Goal: Information Seeking & Learning: Learn about a topic

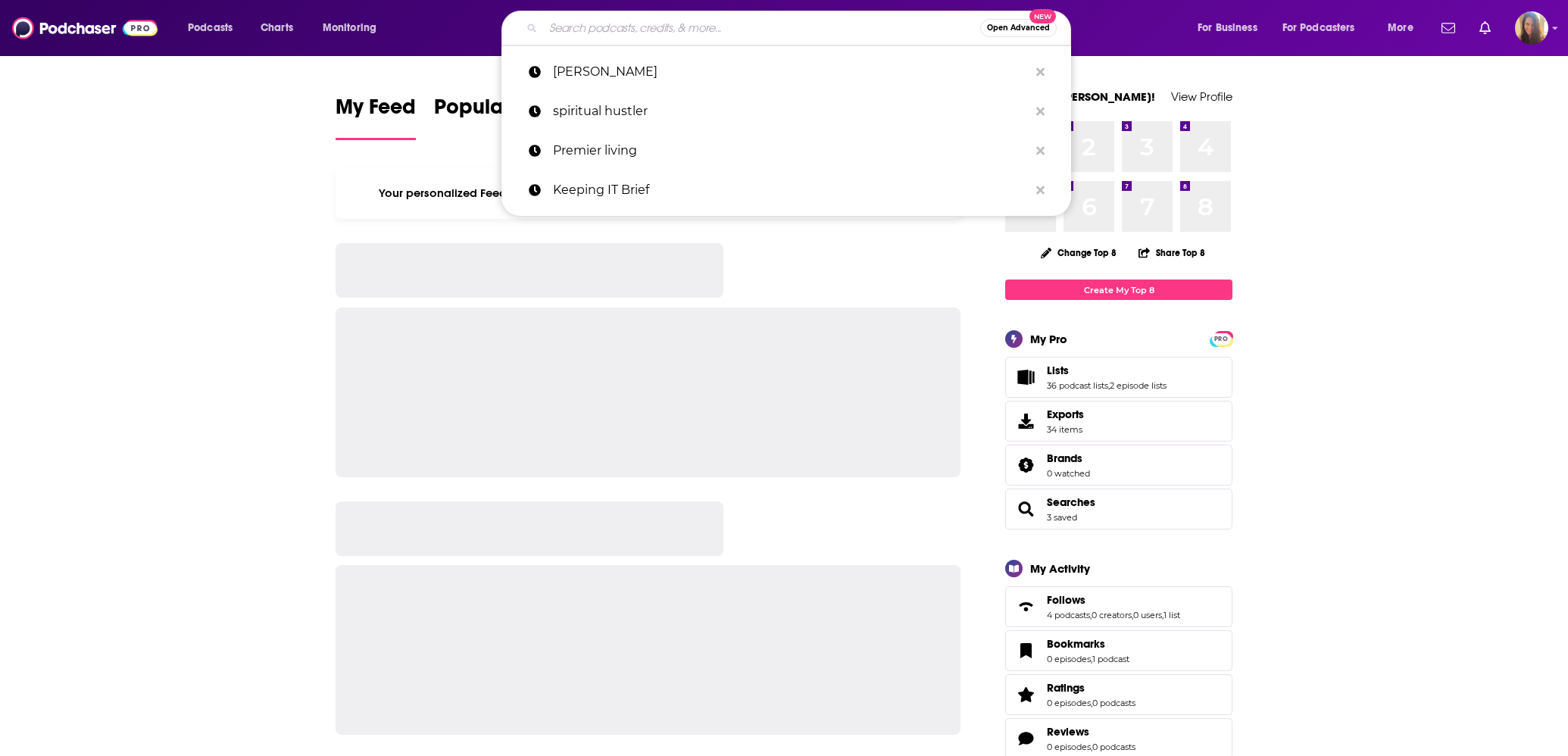
click at [669, 36] on input "Search podcasts, credits, & more..." at bounding box center [762, 28] width 437 height 25
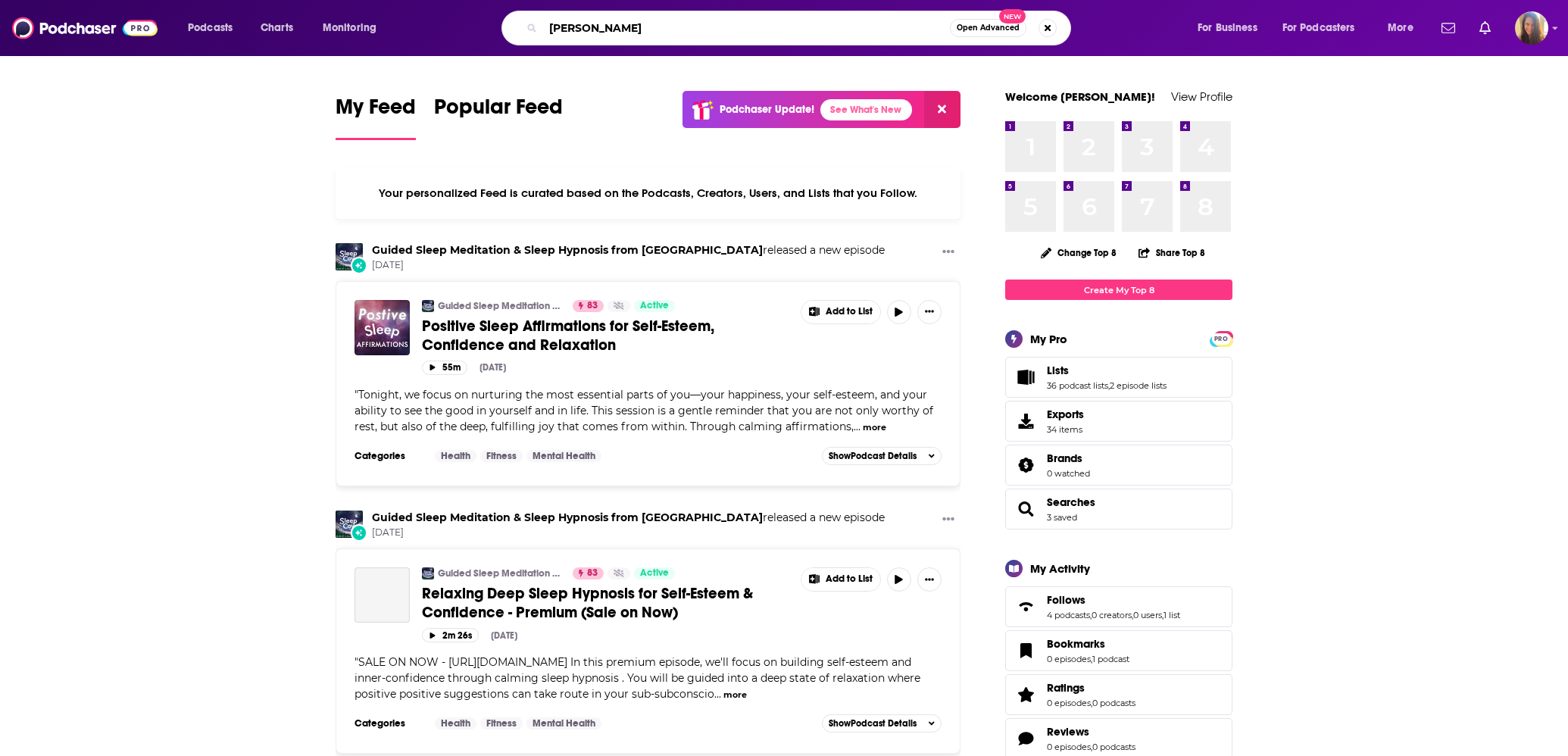
type input "[PERSON_NAME]"
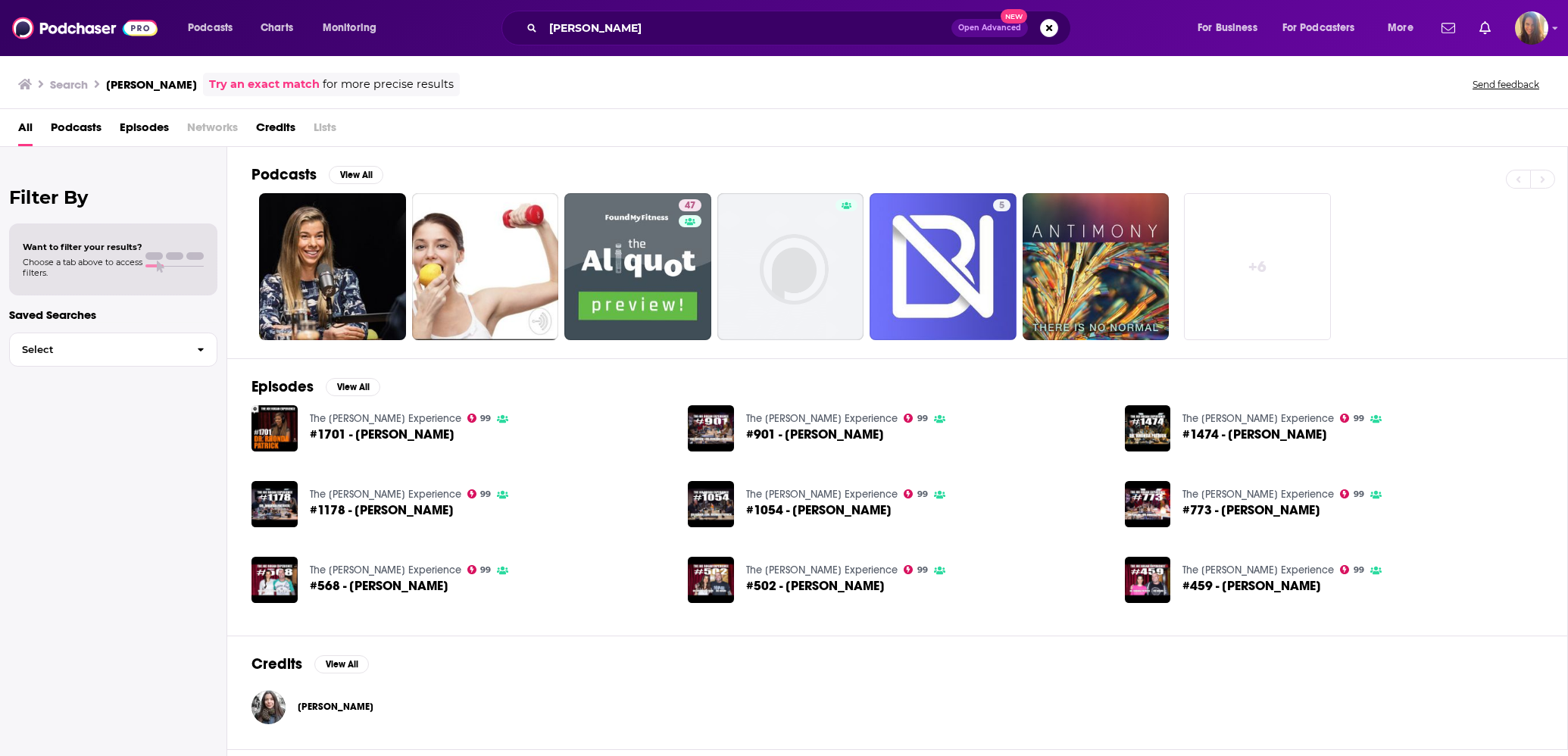
click at [355, 710] on span "[PERSON_NAME]" at bounding box center [335, 707] width 76 height 12
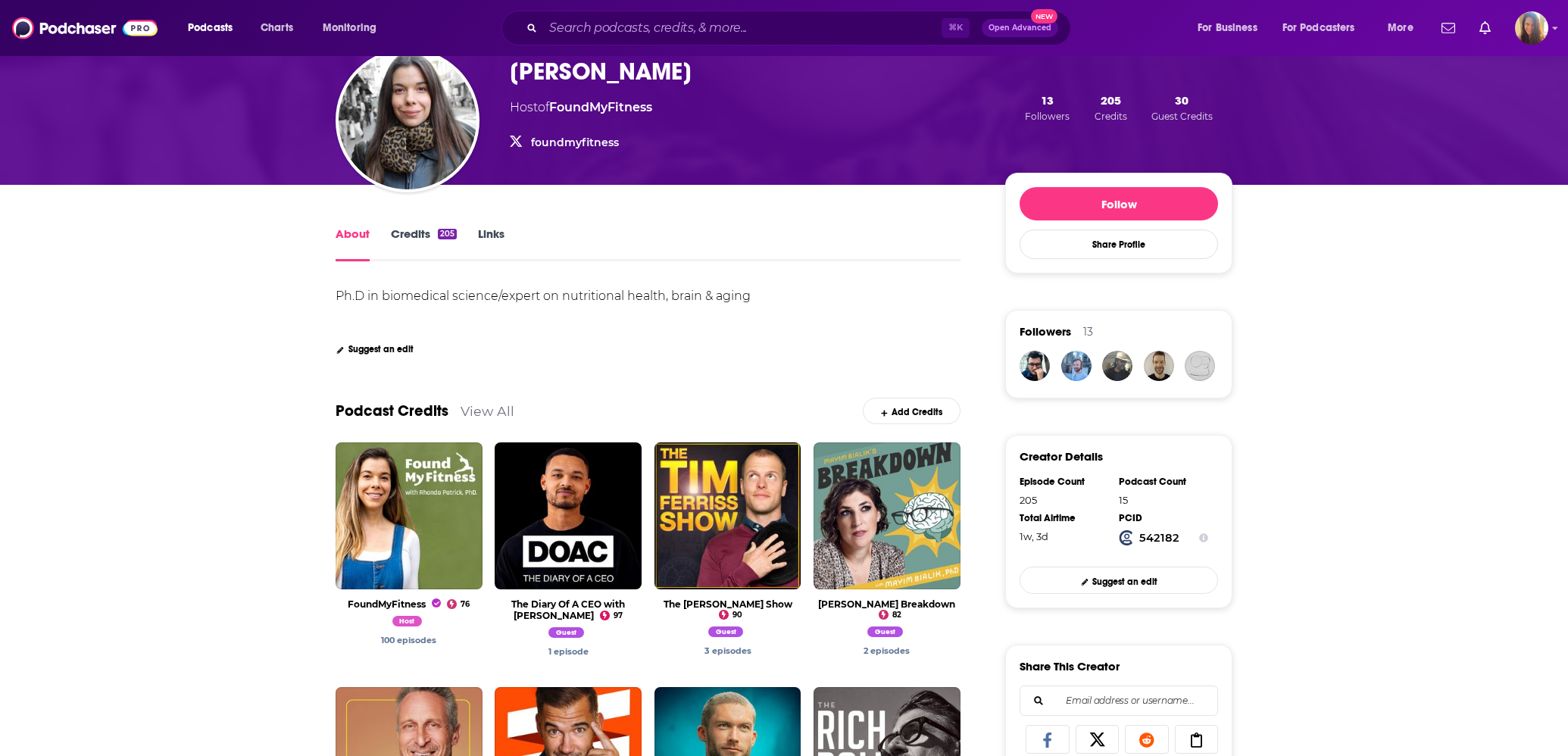
scroll to position [106, 0]
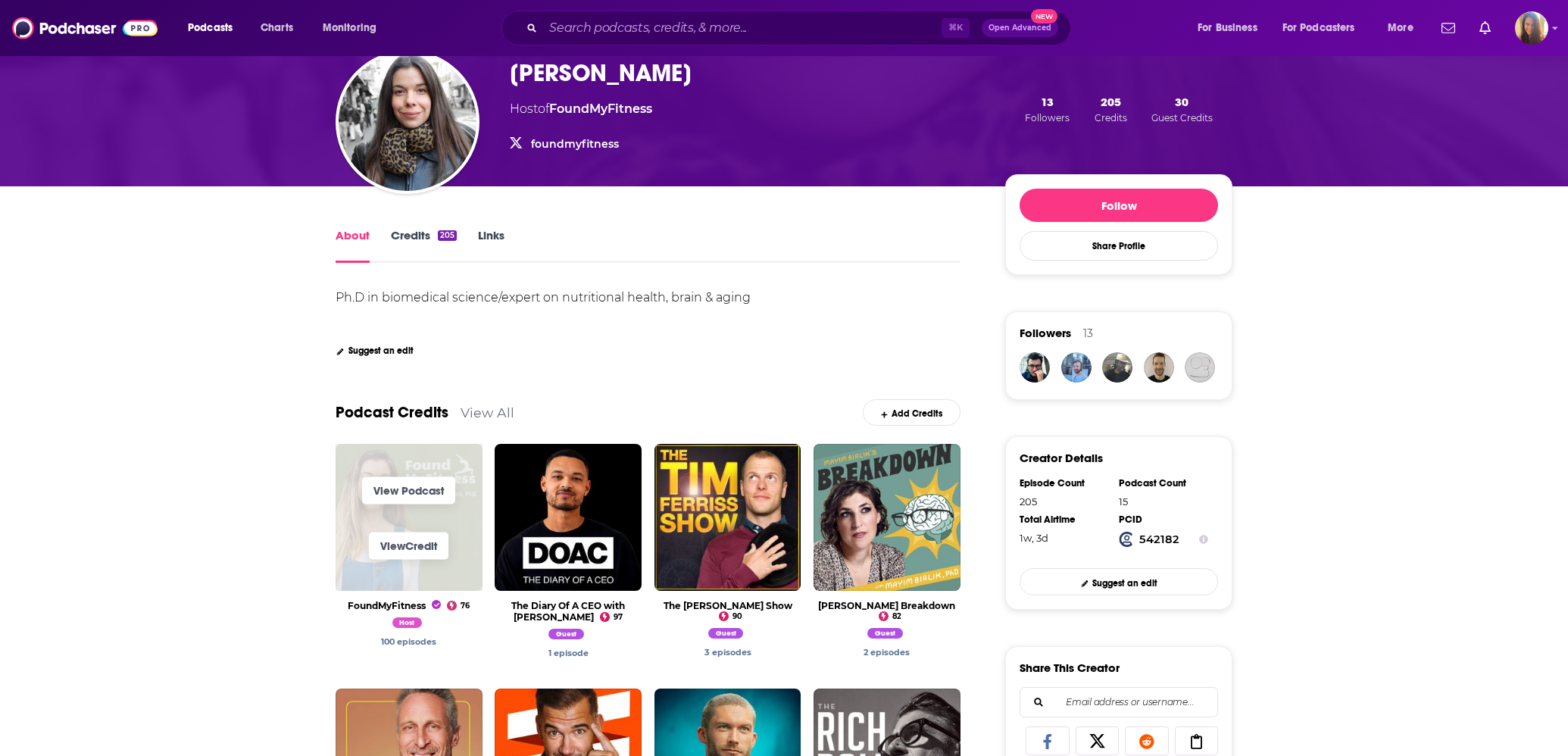
click at [423, 476] on span "View Podcast" at bounding box center [409, 490] width 147 height 55
click at [422, 493] on link "View Podcast" at bounding box center [409, 490] width 94 height 27
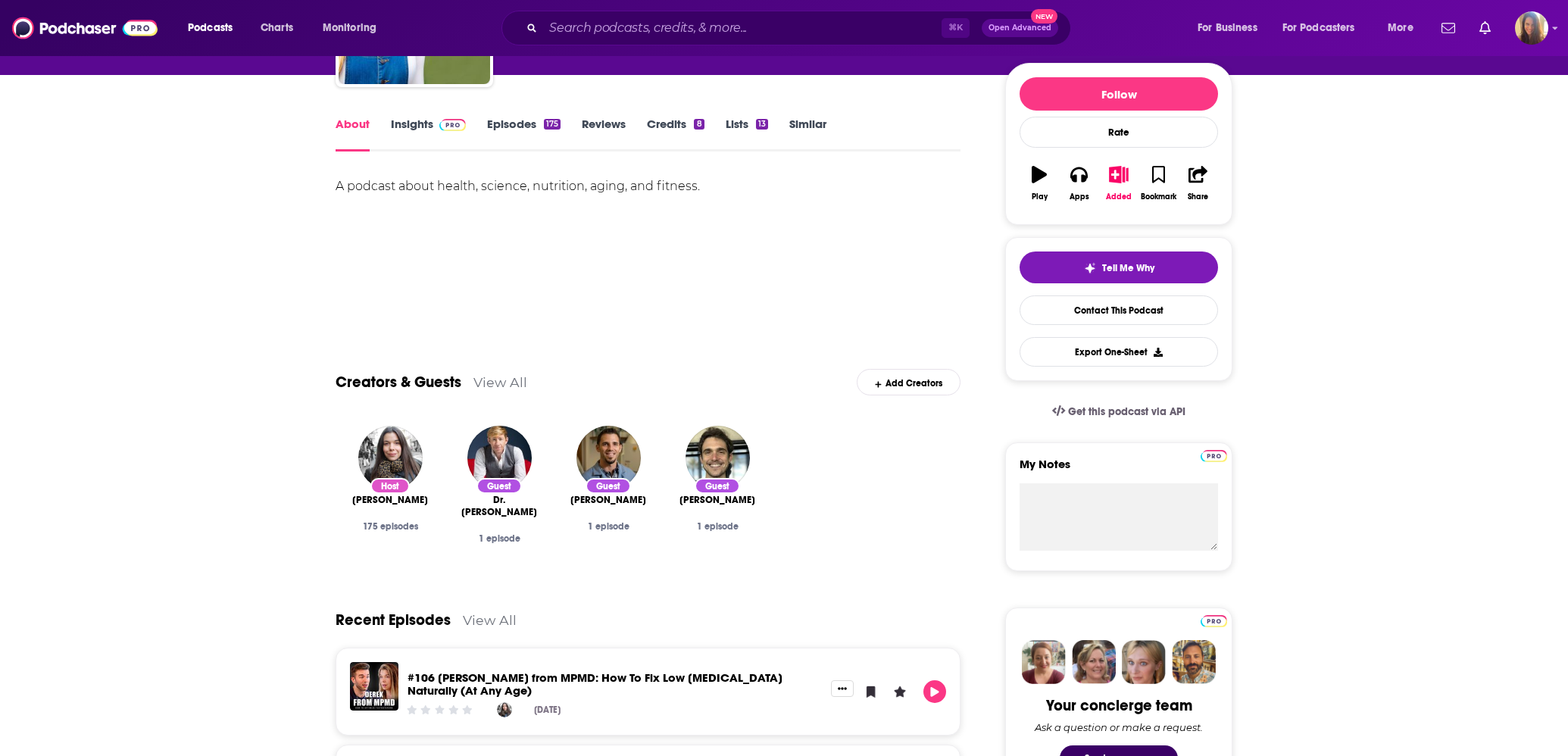
scroll to position [171, 0]
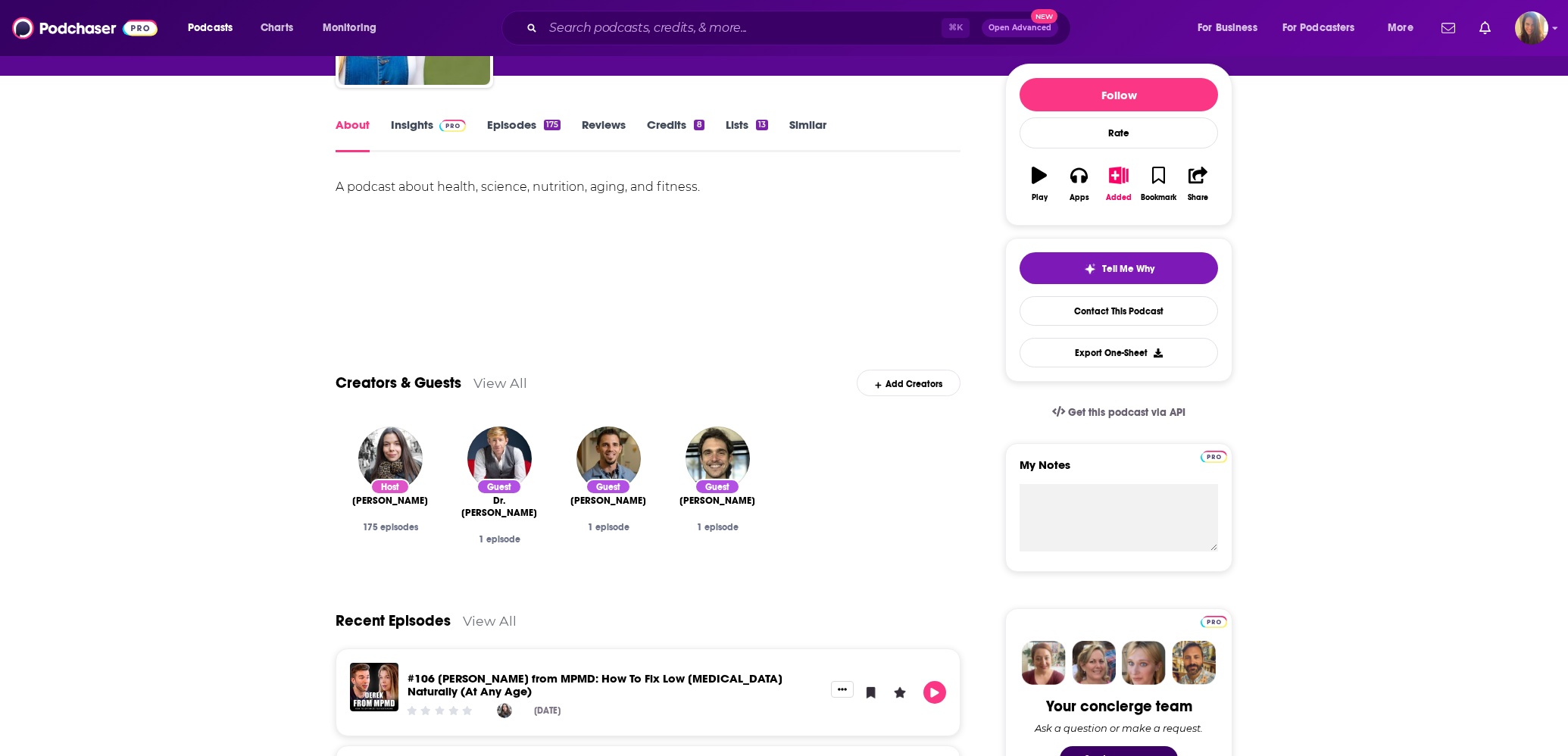
click at [524, 124] on link "Episodes 175" at bounding box center [524, 134] width 73 height 35
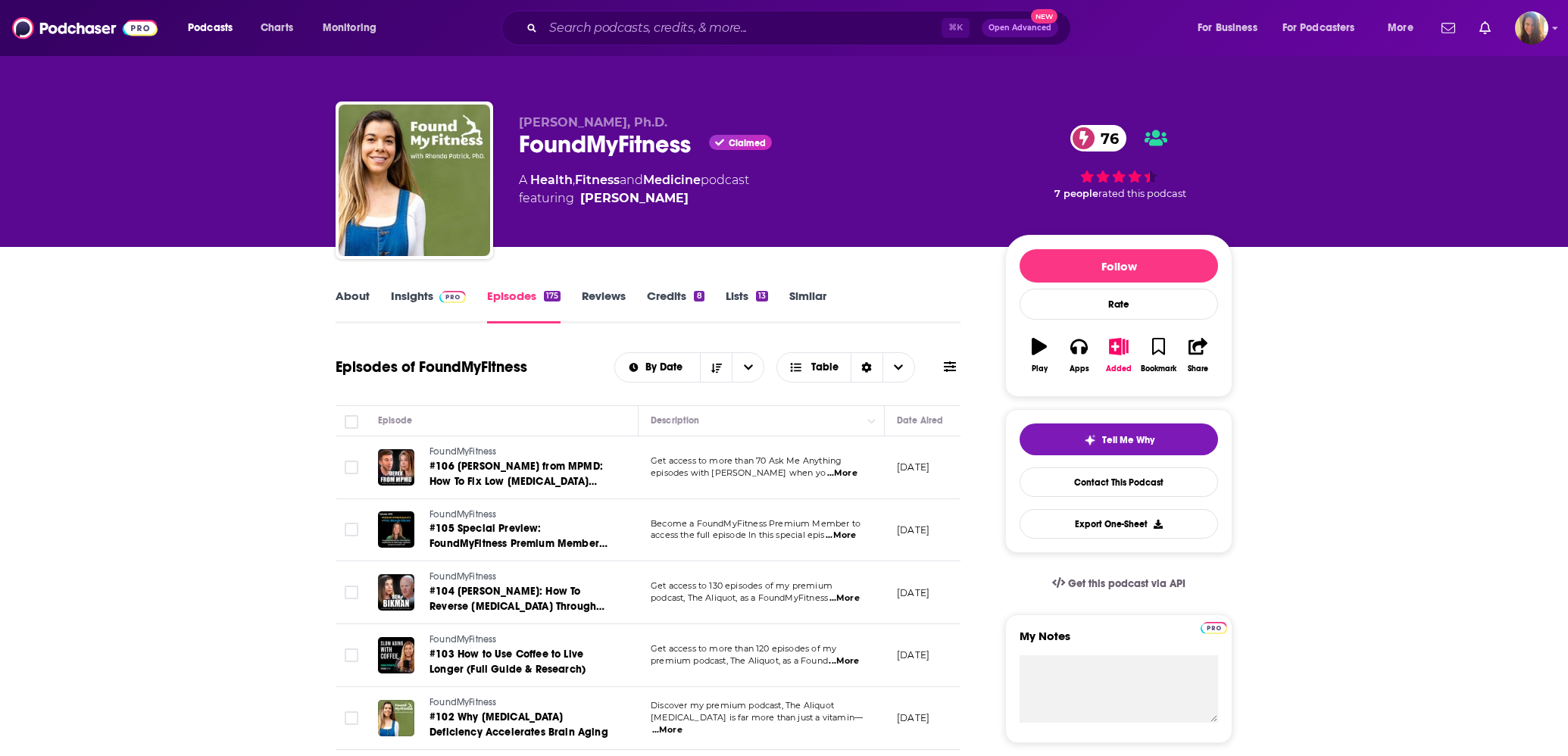
click at [429, 296] on link "Insights" at bounding box center [429, 305] width 75 height 35
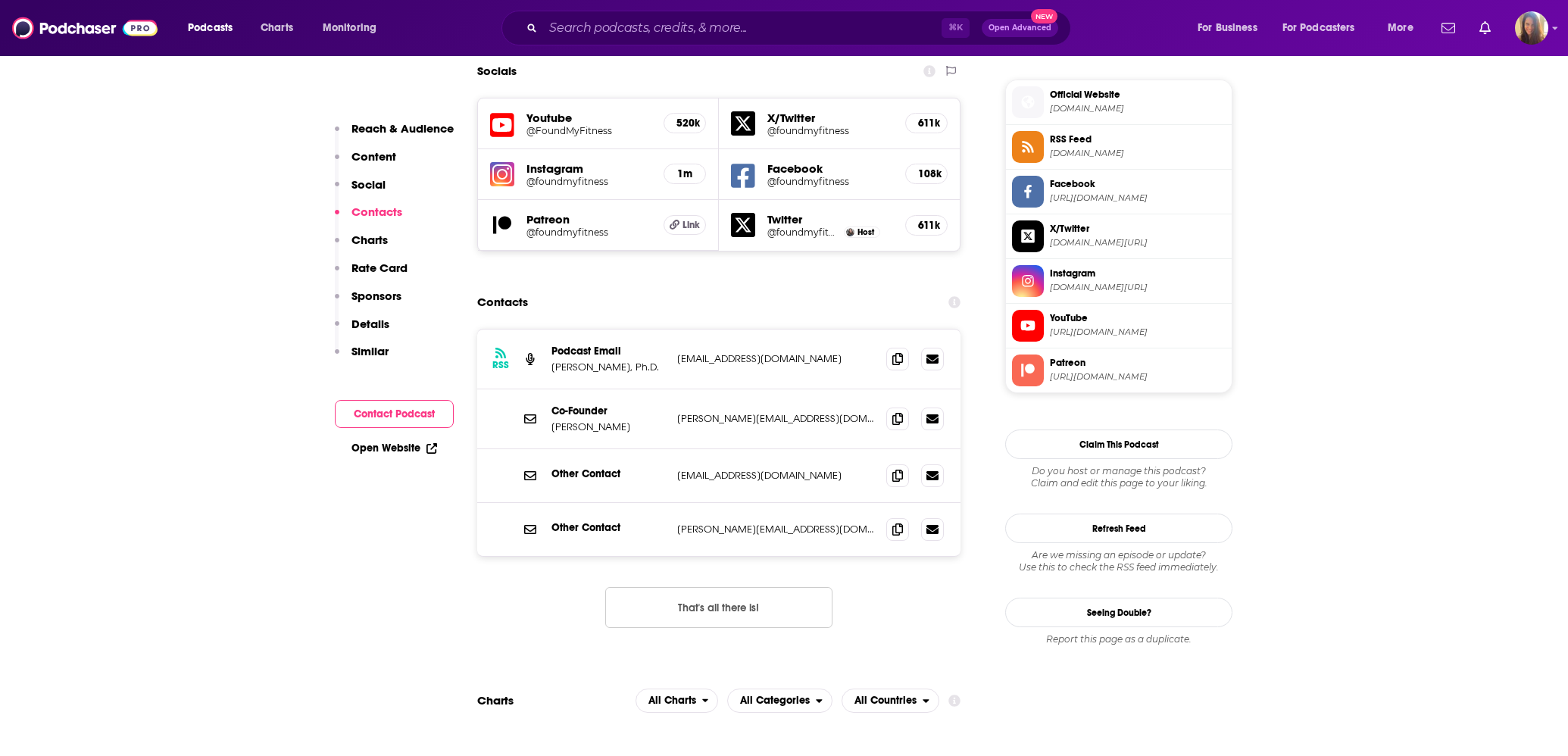
scroll to position [1347, 0]
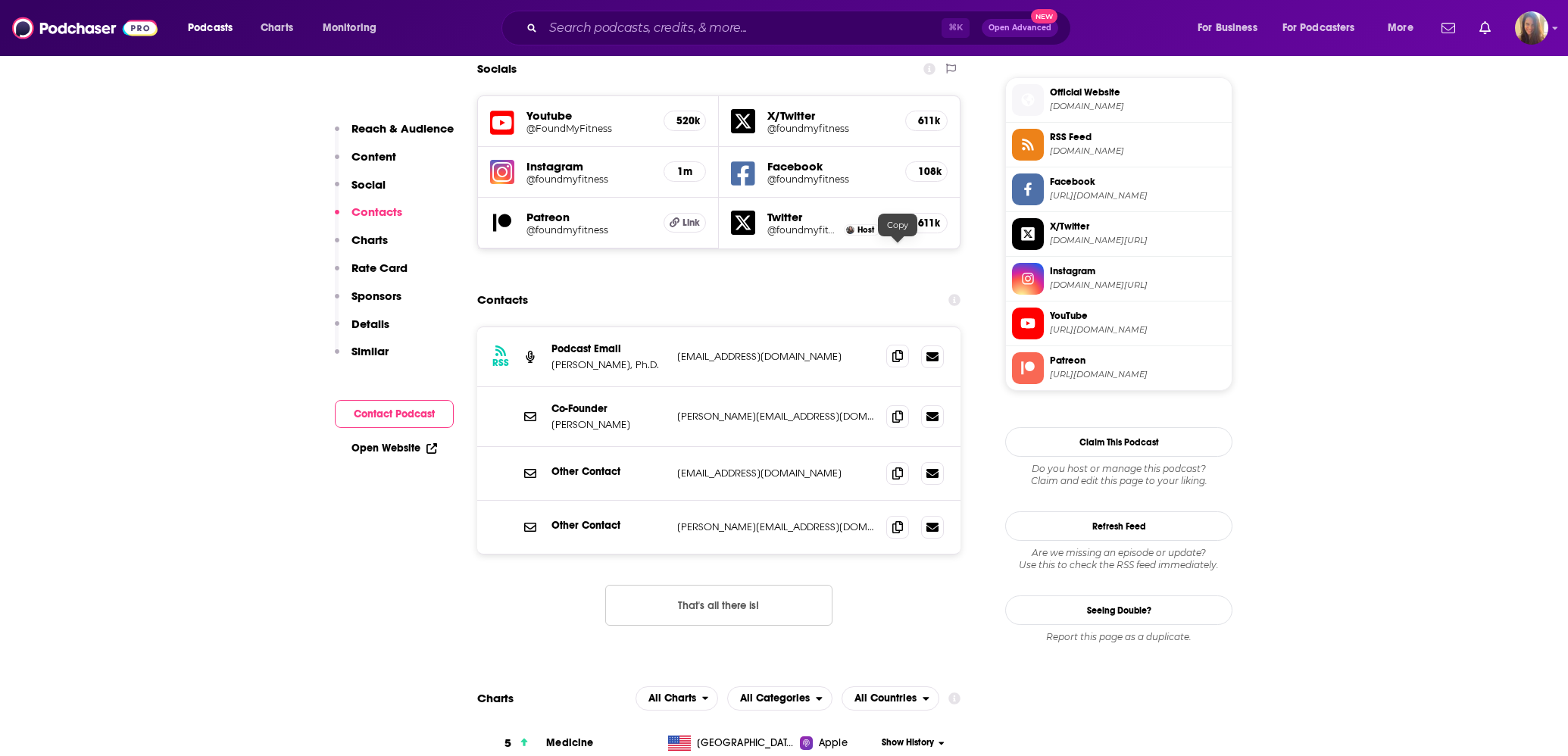
click at [901, 350] on icon at bounding box center [897, 356] width 10 height 12
click at [899, 410] on icon at bounding box center [897, 416] width 10 height 12
click at [895, 520] on icon at bounding box center [897, 526] width 10 height 12
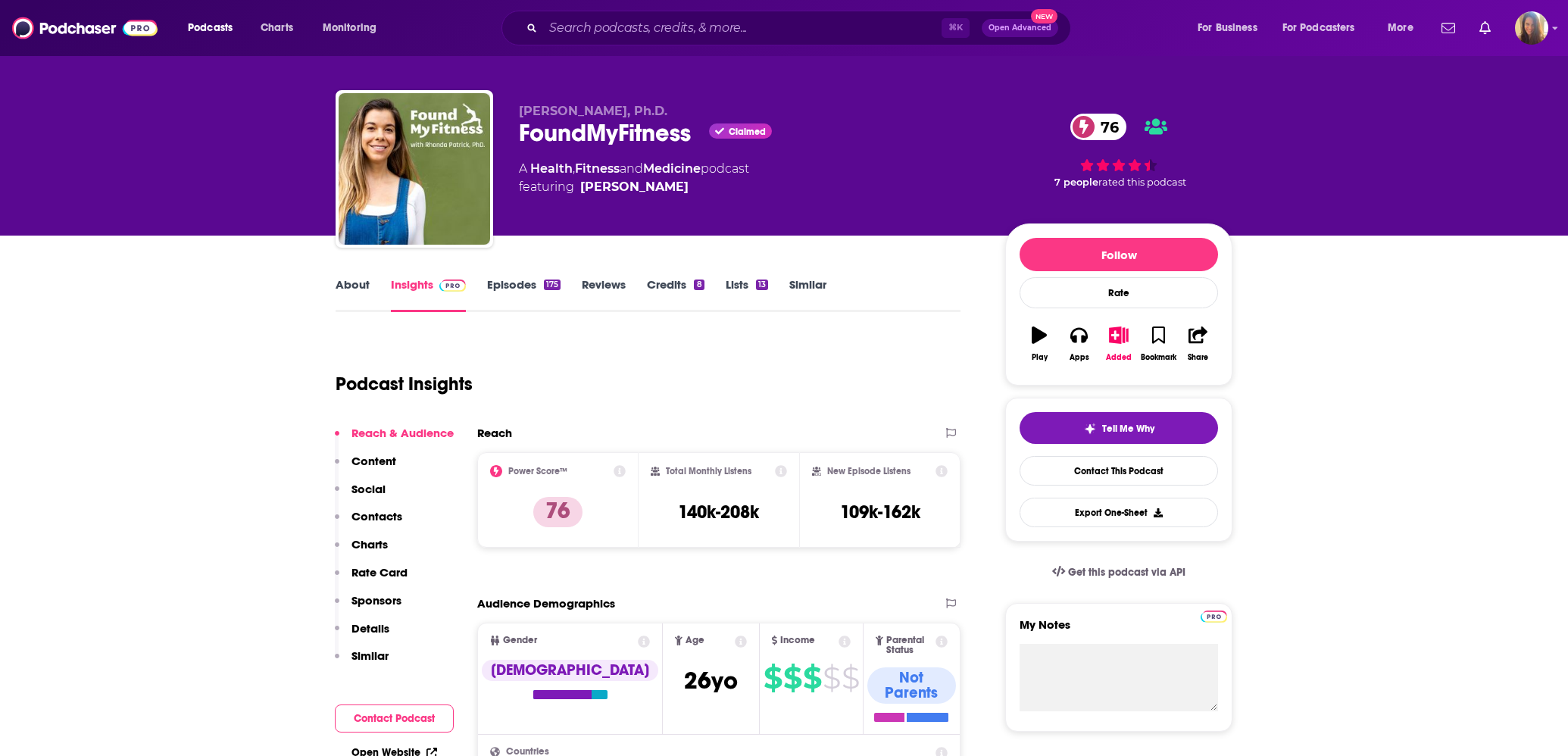
scroll to position [0, 0]
